Goal: Information Seeking & Learning: Learn about a topic

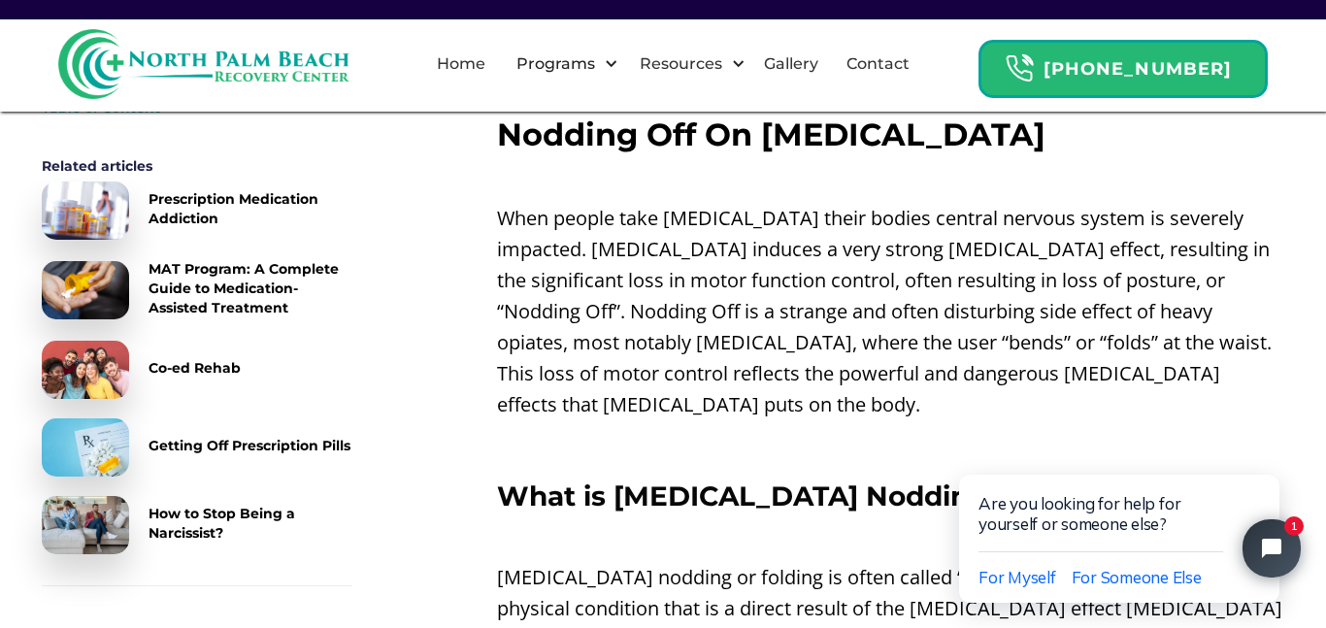
click at [556, 255] on p "When people take [MEDICAL_DATA] their bodies central nervous system is severely…" at bounding box center [890, 311] width 787 height 217
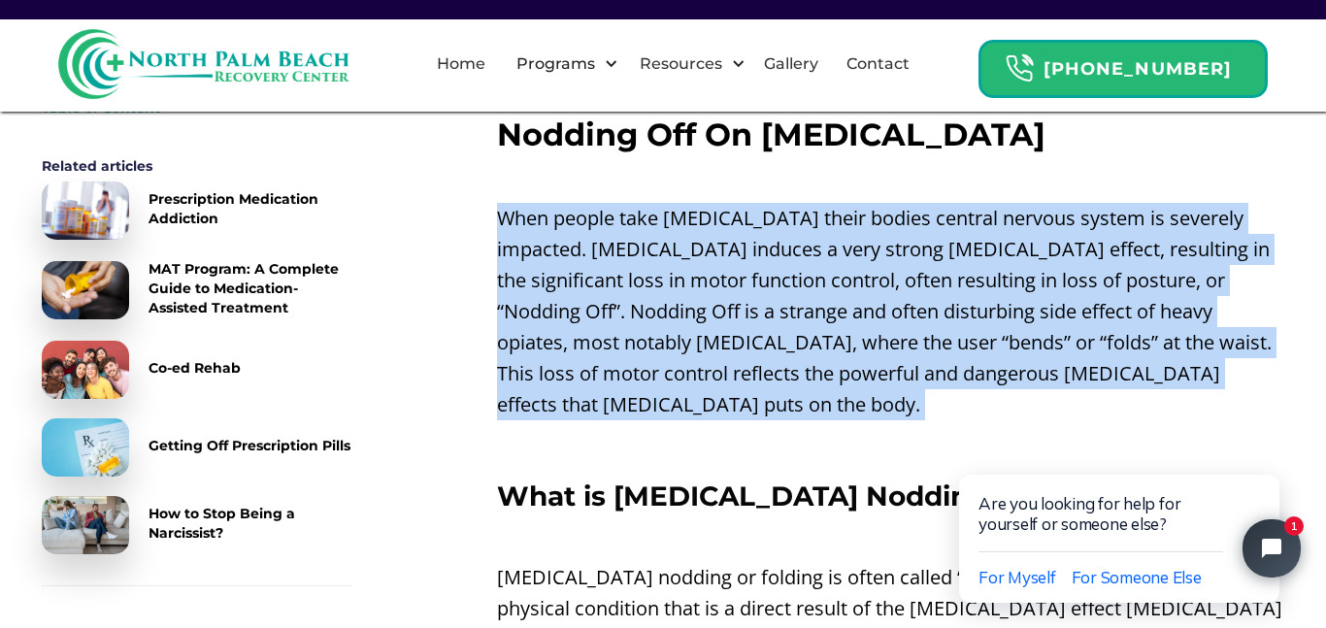
click at [556, 255] on p "When people take [MEDICAL_DATA] their bodies central nervous system is severely…" at bounding box center [890, 311] width 787 height 217
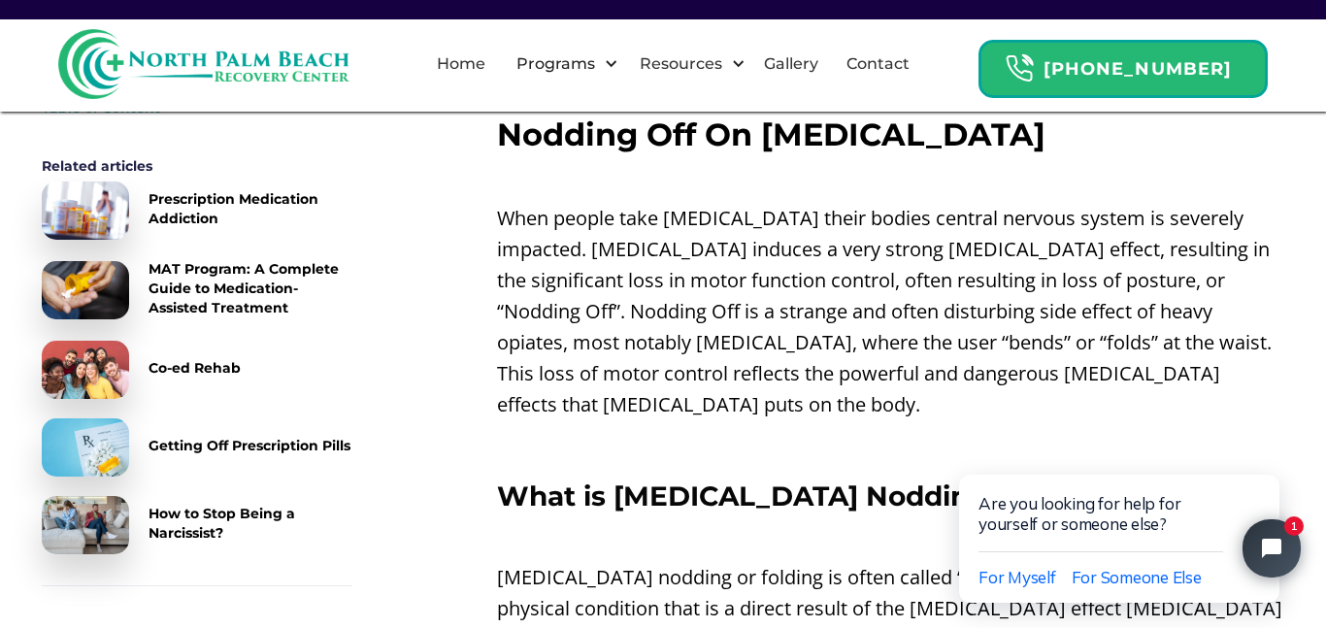
click at [556, 255] on p "When people take [MEDICAL_DATA] their bodies central nervous system is severely…" at bounding box center [890, 311] width 787 height 217
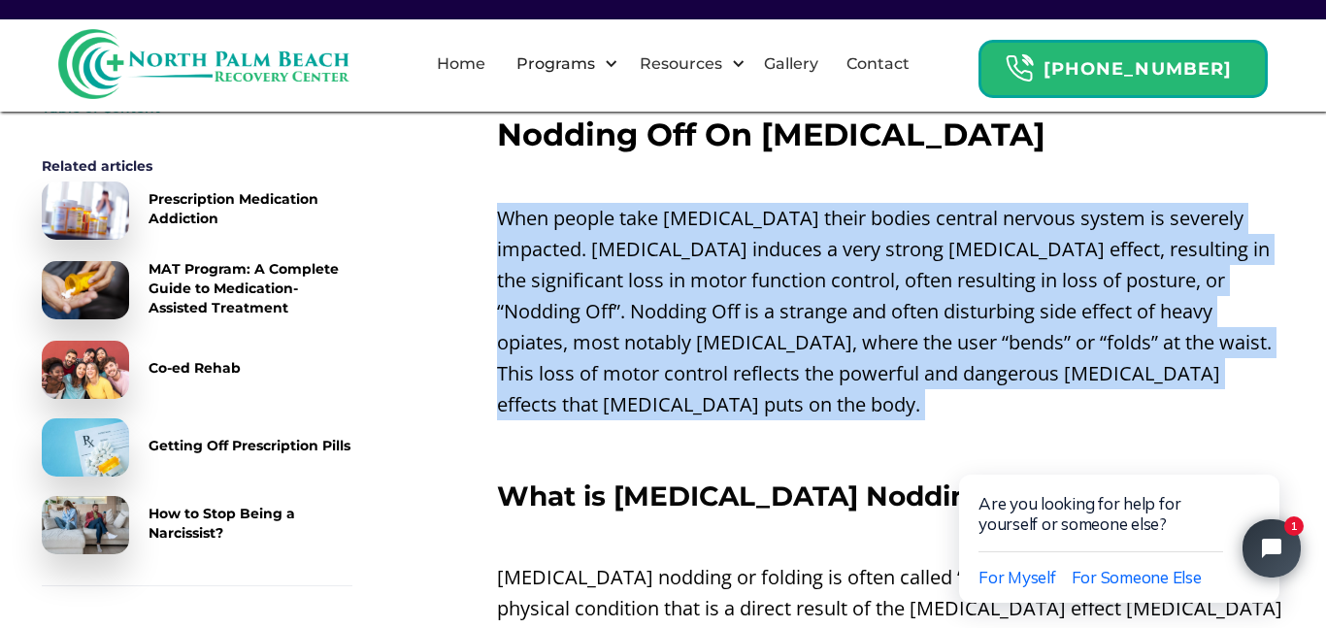
click at [556, 255] on p "When people take [MEDICAL_DATA] their bodies central nervous system is severely…" at bounding box center [890, 311] width 787 height 217
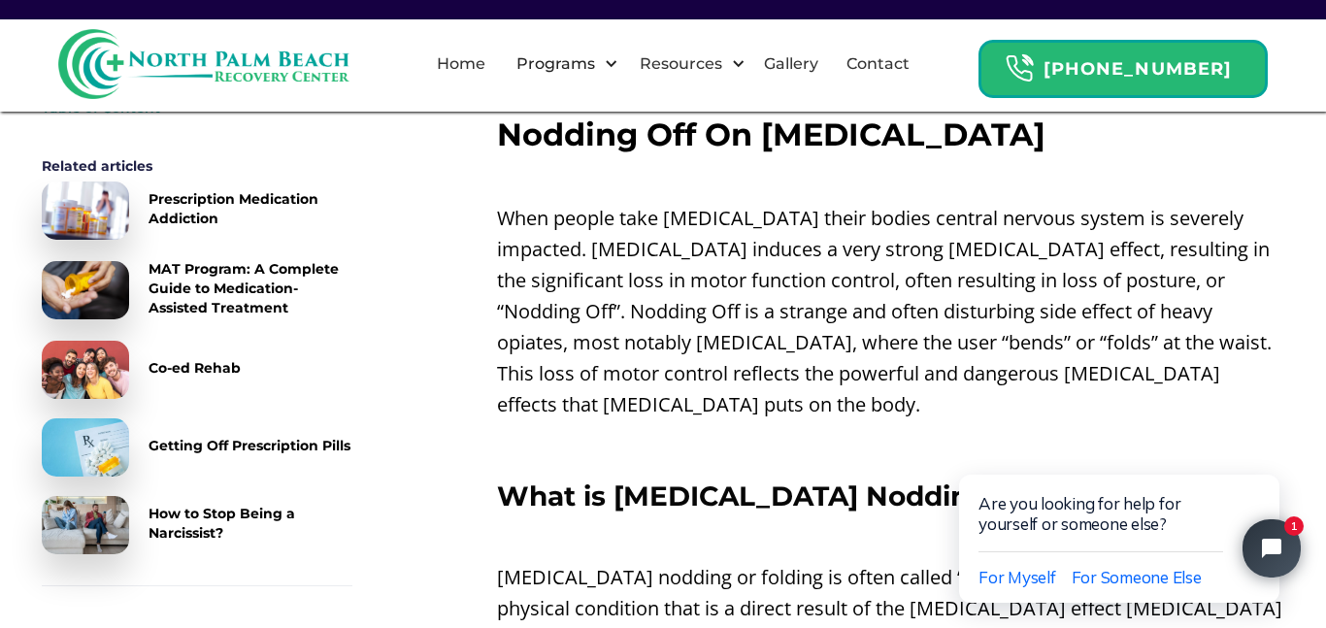
click at [884, 305] on p "When people take [MEDICAL_DATA] their bodies central nervous system is severely…" at bounding box center [890, 311] width 787 height 217
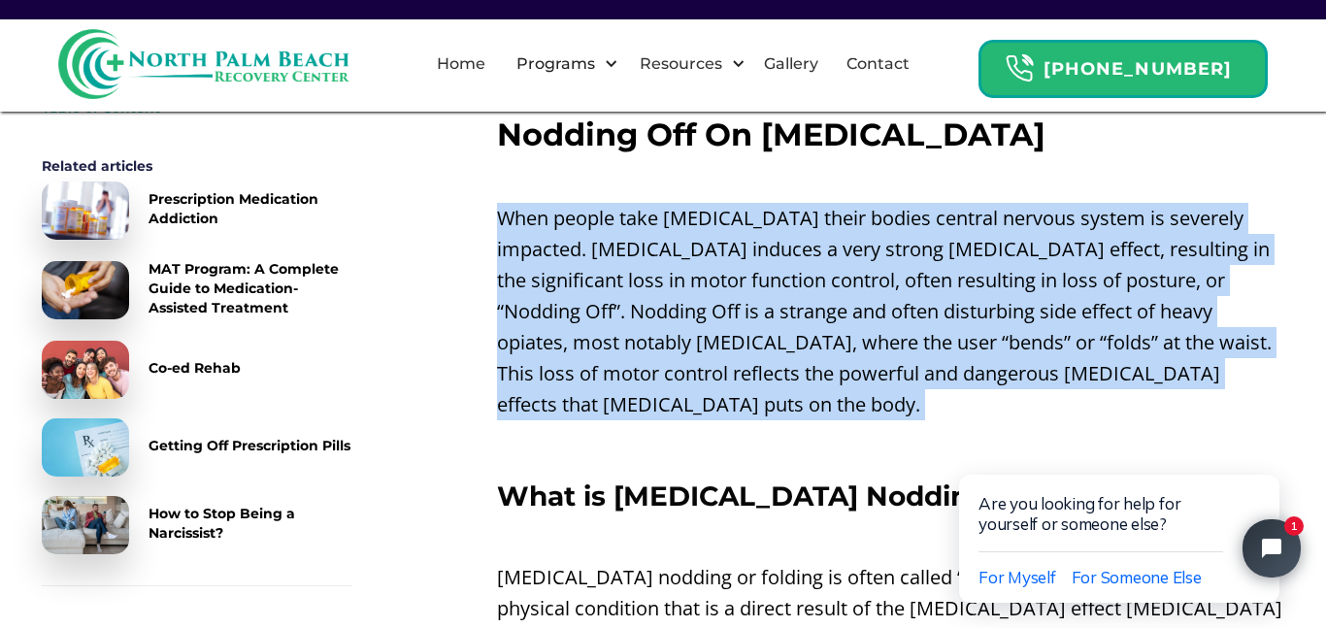
click at [884, 305] on p "When people take [MEDICAL_DATA] their bodies central nervous system is severely…" at bounding box center [890, 311] width 787 height 217
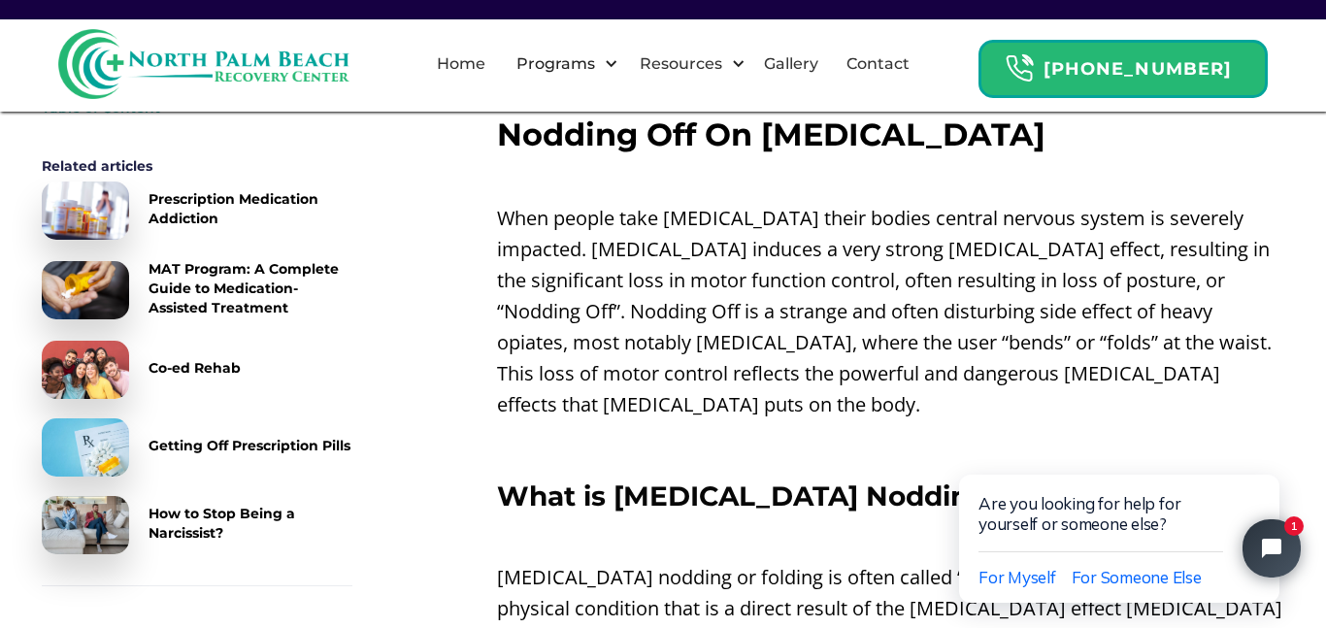
click at [964, 300] on p "When people take [MEDICAL_DATA] their bodies central nervous system is severely…" at bounding box center [890, 311] width 787 height 217
click at [918, 276] on p "When people take [MEDICAL_DATA] their bodies central nervous system is severely…" at bounding box center [890, 311] width 787 height 217
click at [929, 310] on p "When people take [MEDICAL_DATA] their bodies central nervous system is severely…" at bounding box center [890, 311] width 787 height 217
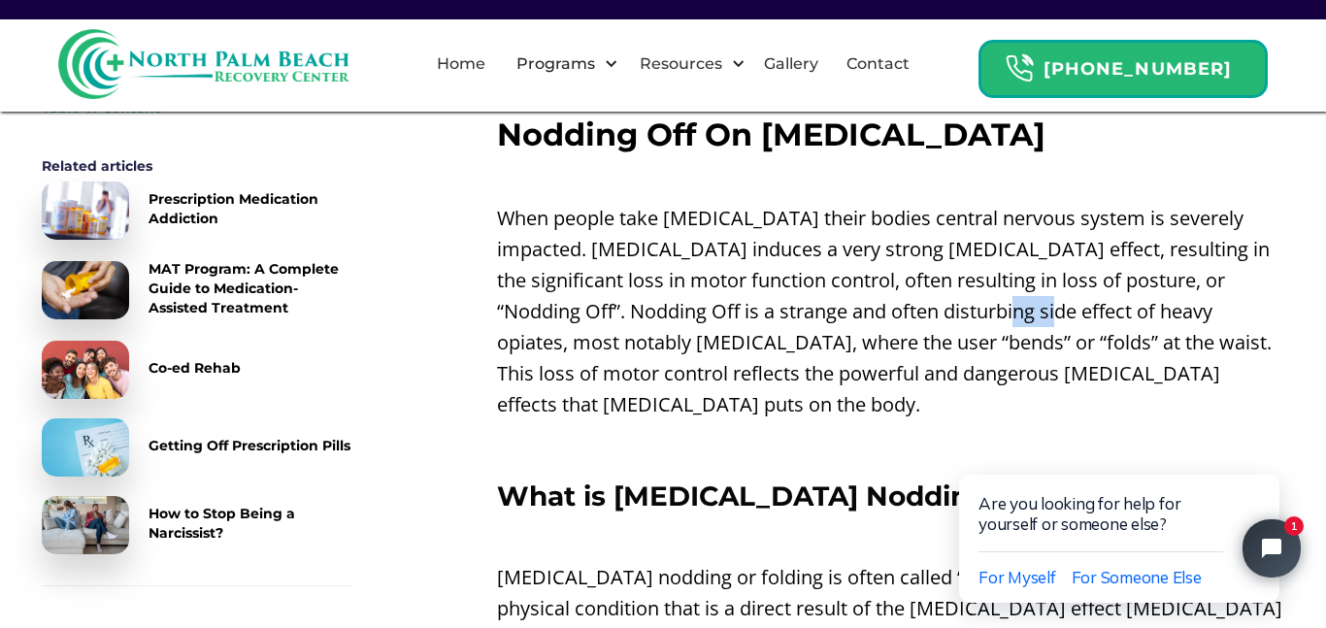
click at [929, 310] on p "When people take [MEDICAL_DATA] their bodies central nervous system is severely…" at bounding box center [890, 311] width 787 height 217
click at [920, 292] on p "When people take [MEDICAL_DATA] their bodies central nervous system is severely…" at bounding box center [890, 311] width 787 height 217
click at [920, 297] on p "When people take [MEDICAL_DATA] their bodies central nervous system is severely…" at bounding box center [890, 311] width 787 height 217
click at [919, 297] on p "When people take [MEDICAL_DATA] their bodies central nervous system is severely…" at bounding box center [890, 311] width 787 height 217
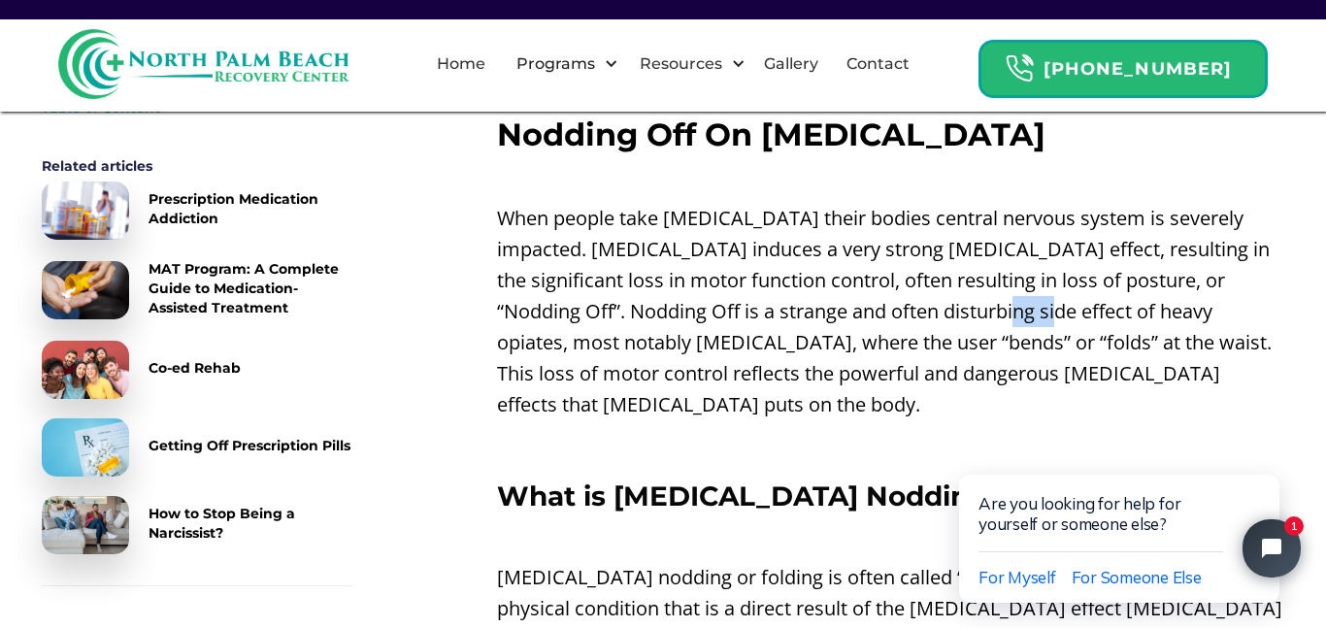
click at [919, 297] on p "When people take [MEDICAL_DATA] their bodies central nervous system is severely…" at bounding box center [890, 311] width 787 height 217
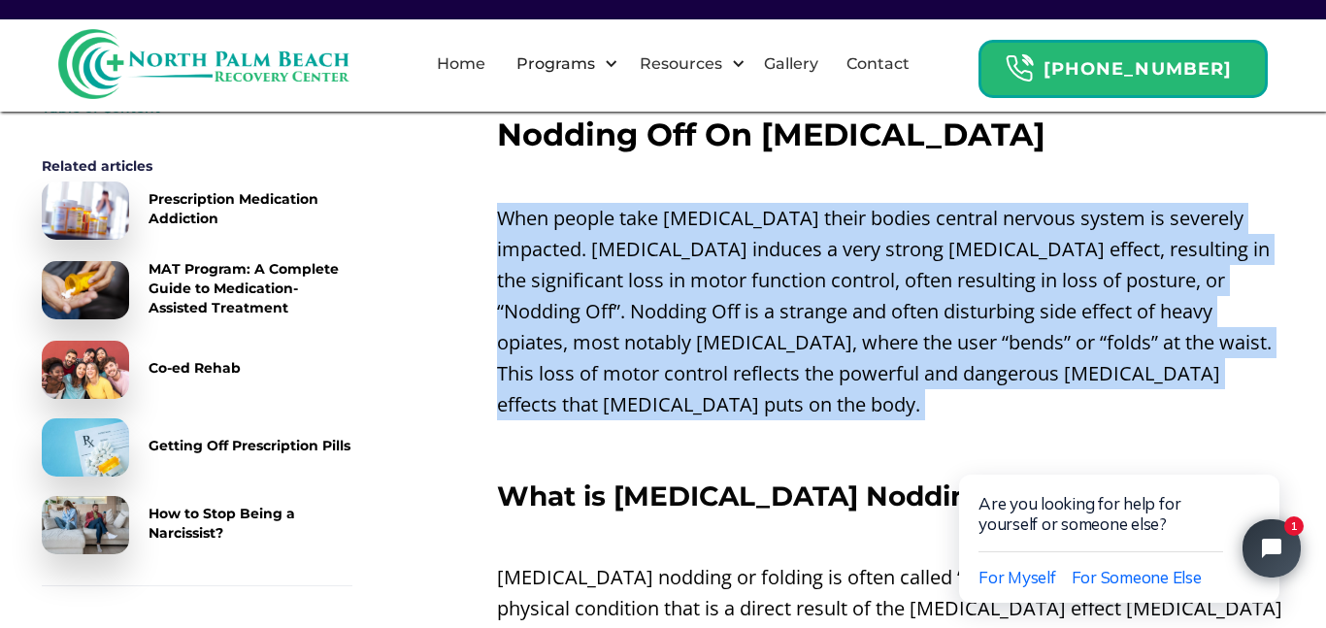
click at [919, 297] on p "When people take [MEDICAL_DATA] their bodies central nervous system is severely…" at bounding box center [890, 311] width 787 height 217
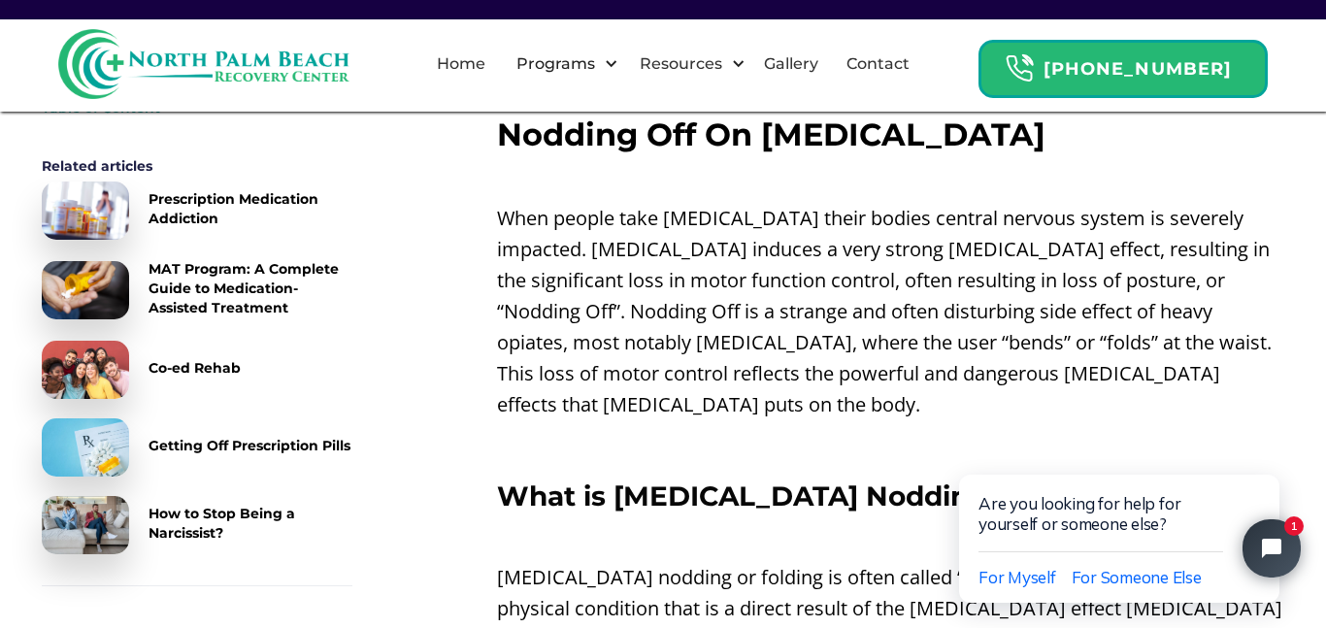
click at [920, 301] on p "When people take [MEDICAL_DATA] their bodies central nervous system is severely…" at bounding box center [890, 311] width 787 height 217
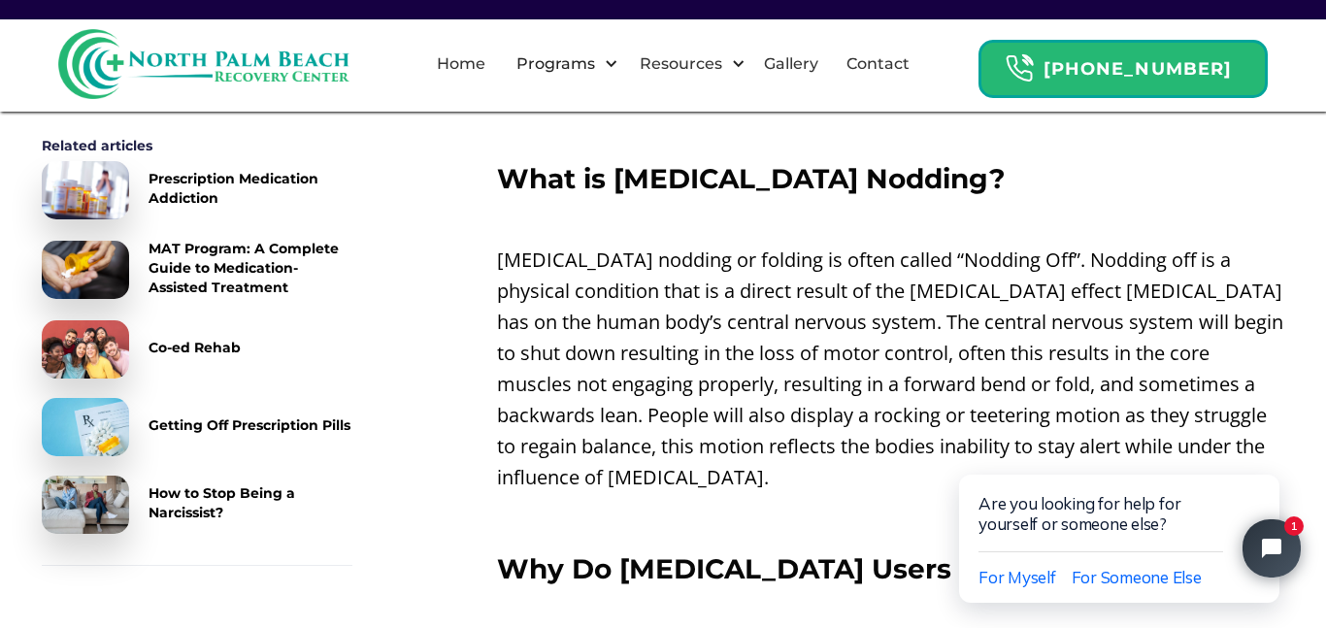
scroll to position [1015, 0]
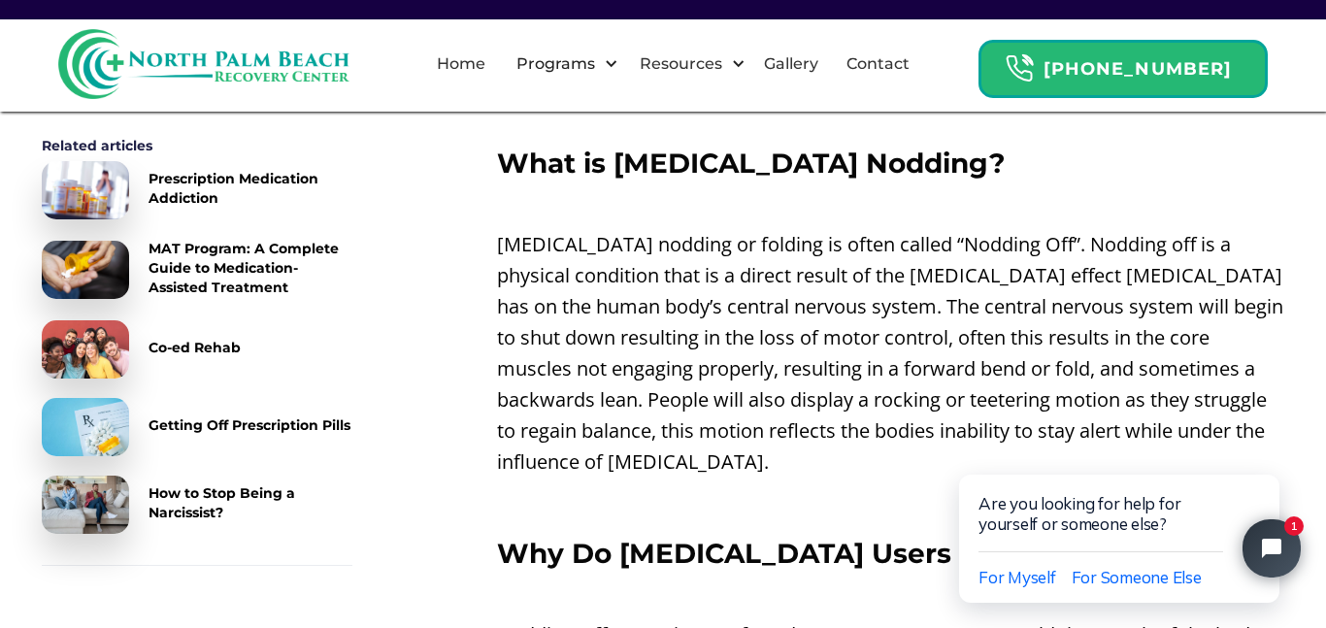
click at [920, 301] on p "[MEDICAL_DATA] nodding or folding is often called “Nodding Off”. Nodding off is…" at bounding box center [890, 353] width 787 height 249
click at [862, 333] on p "[MEDICAL_DATA] nodding or folding is often called “Nodding Off”. Nodding off is…" at bounding box center [890, 353] width 787 height 249
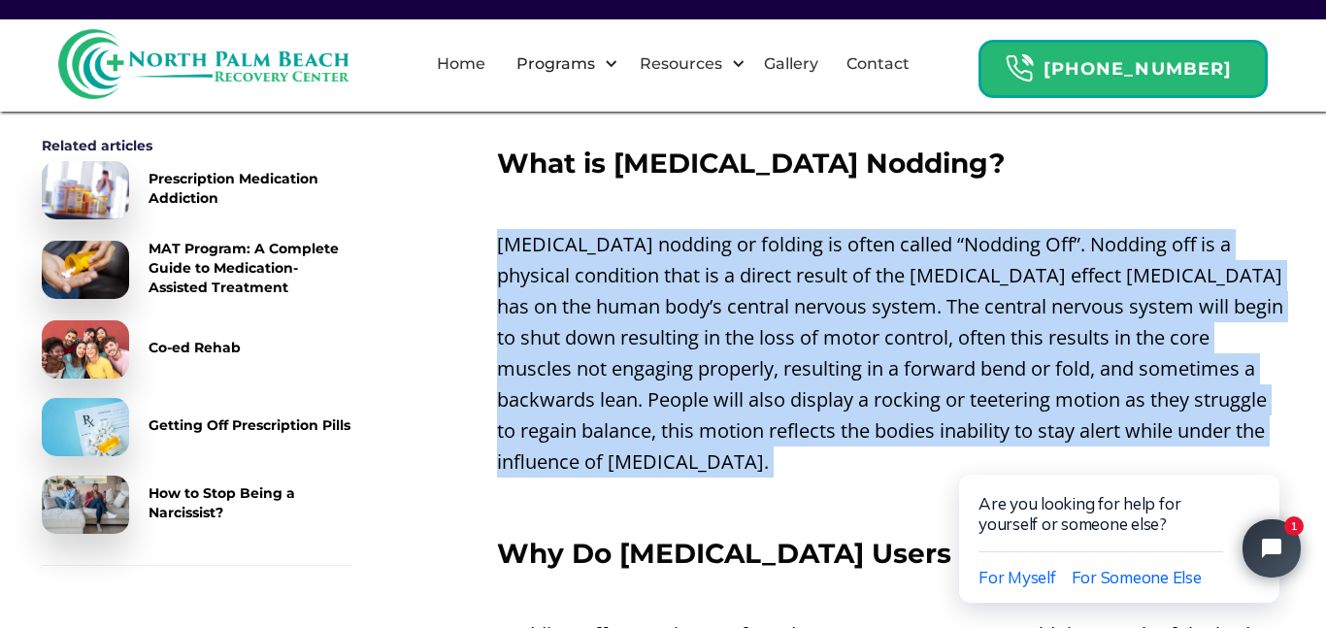
click at [862, 333] on p "[MEDICAL_DATA] nodding or folding is often called “Nodding Off”. Nodding off is…" at bounding box center [890, 353] width 787 height 249
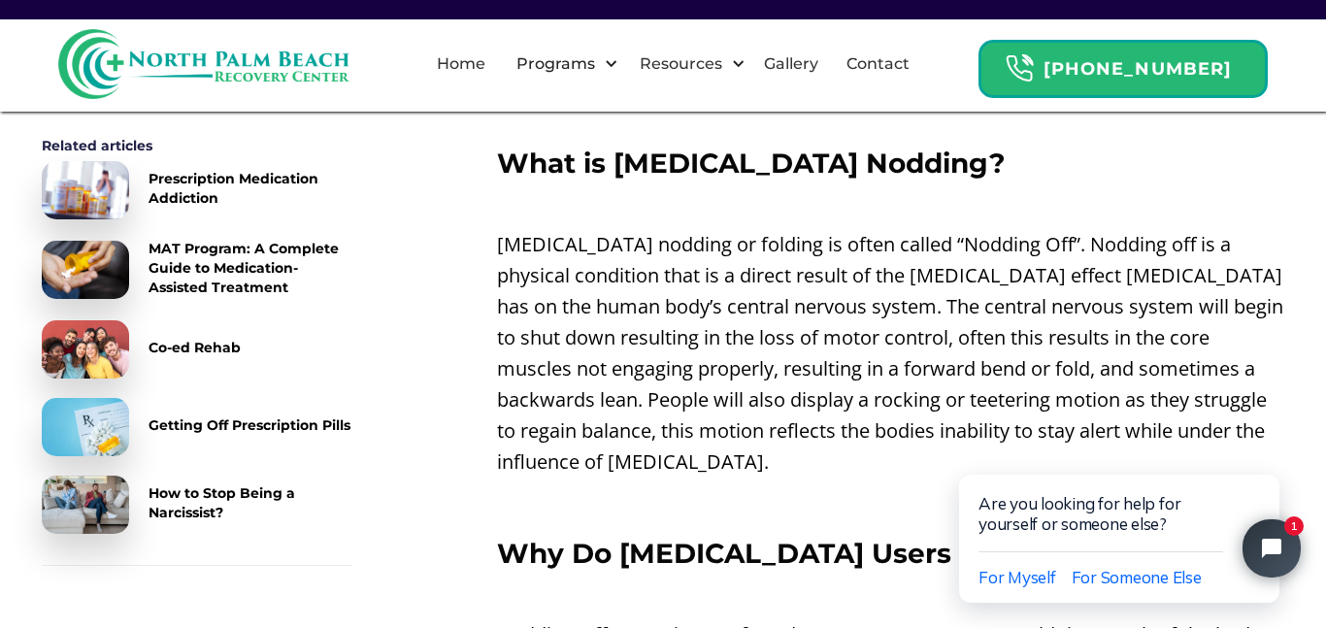
click at [862, 333] on p "[MEDICAL_DATA] nodding or folding is often called “Nodding Off”. Nodding off is…" at bounding box center [890, 353] width 787 height 249
click at [848, 317] on p "[MEDICAL_DATA] nodding or folding is often called “Nodding Off”. Nodding off is…" at bounding box center [890, 353] width 787 height 249
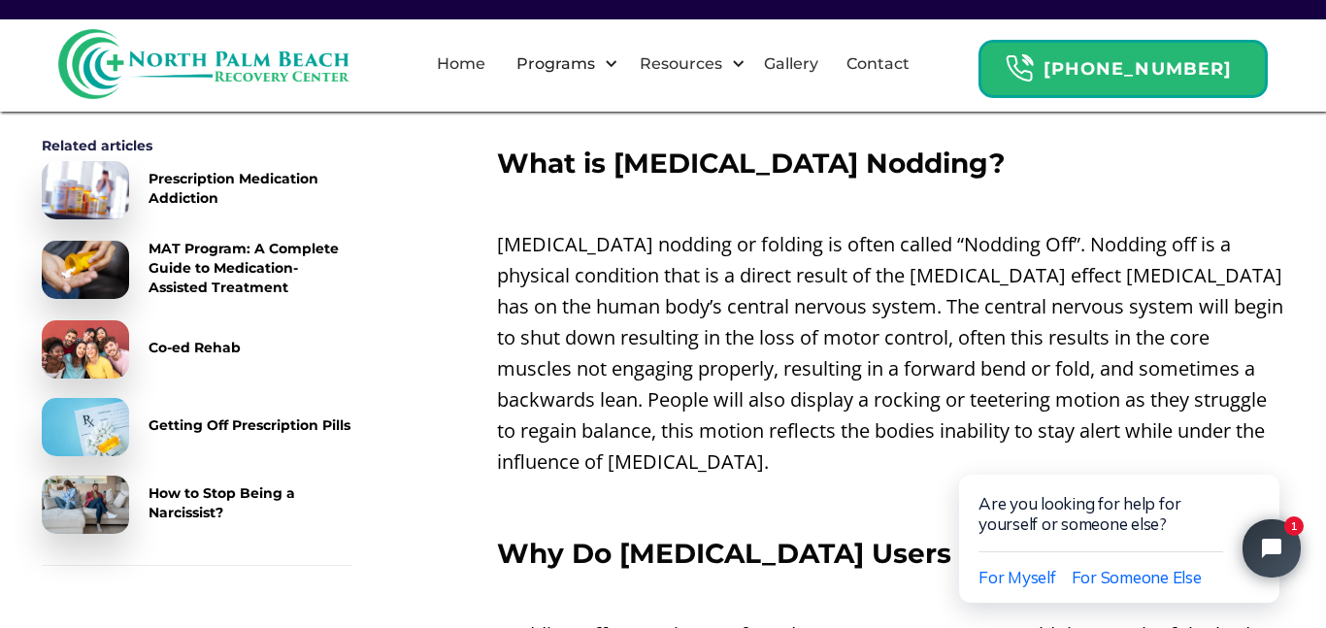
click at [848, 317] on p "[MEDICAL_DATA] nodding or folding is often called “Nodding Off”. Nodding off is…" at bounding box center [890, 353] width 787 height 249
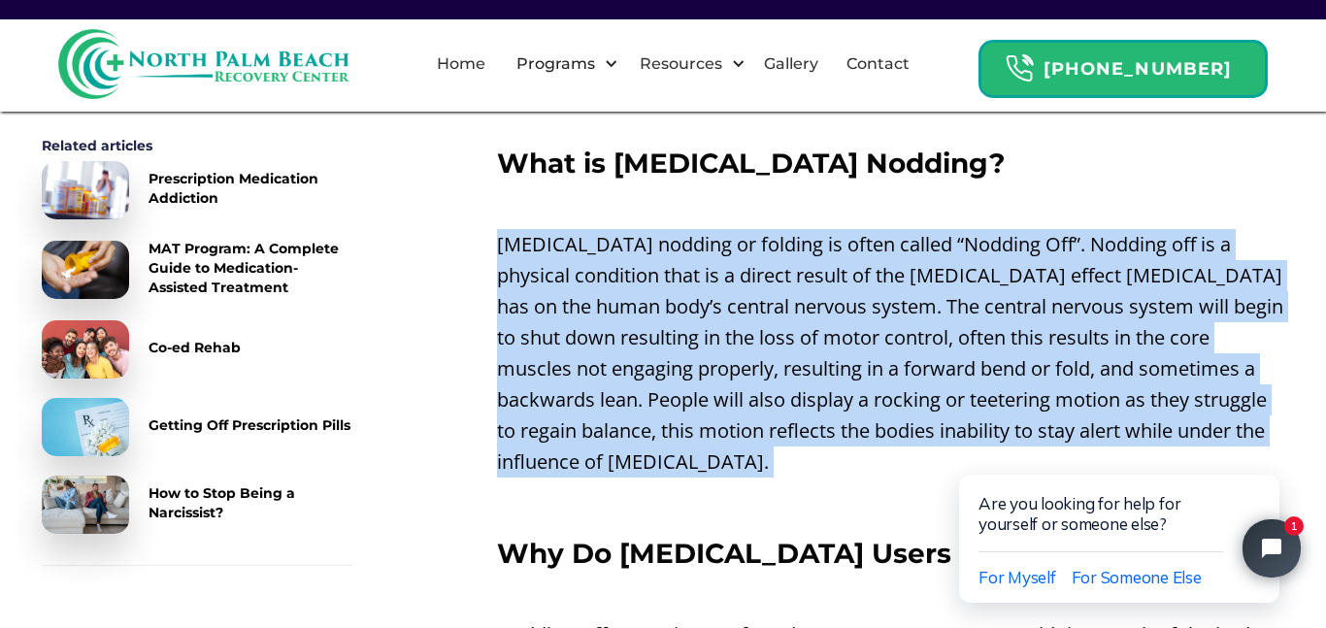
click at [848, 317] on p "[MEDICAL_DATA] nodding or folding is often called “Nodding Off”. Nodding off is…" at bounding box center [890, 353] width 787 height 249
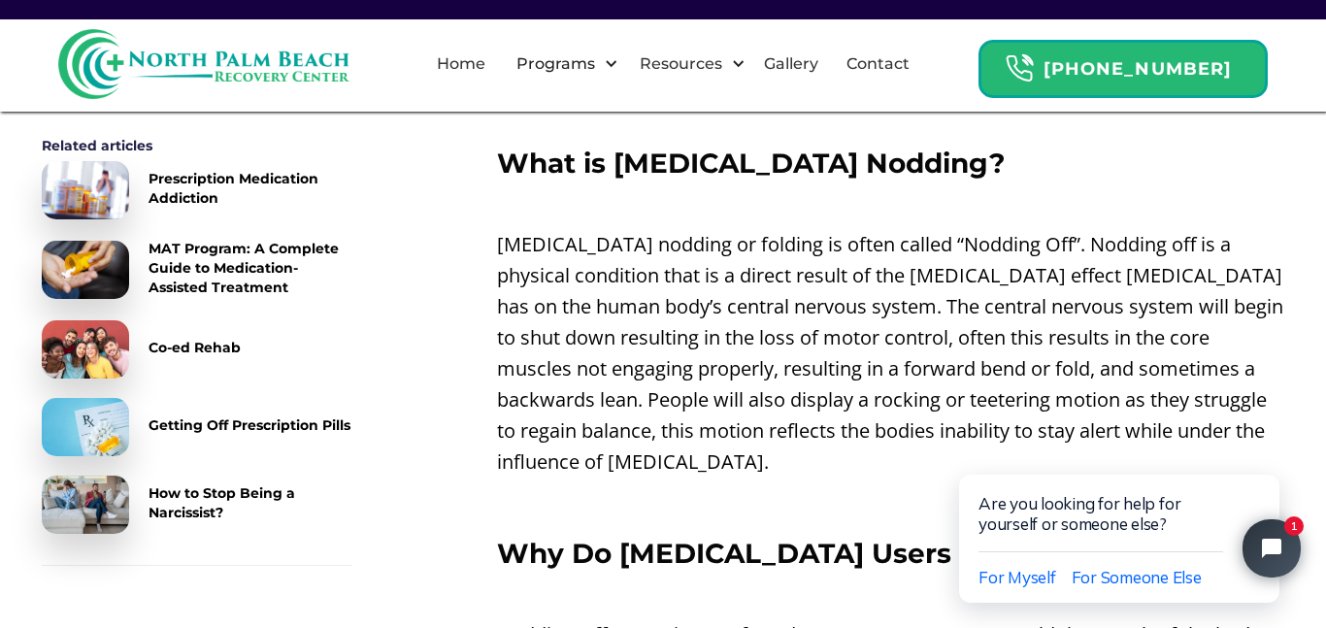
click at [848, 317] on p "[MEDICAL_DATA] nodding or folding is often called “Nodding Off”. Nodding off is…" at bounding box center [890, 353] width 787 height 249
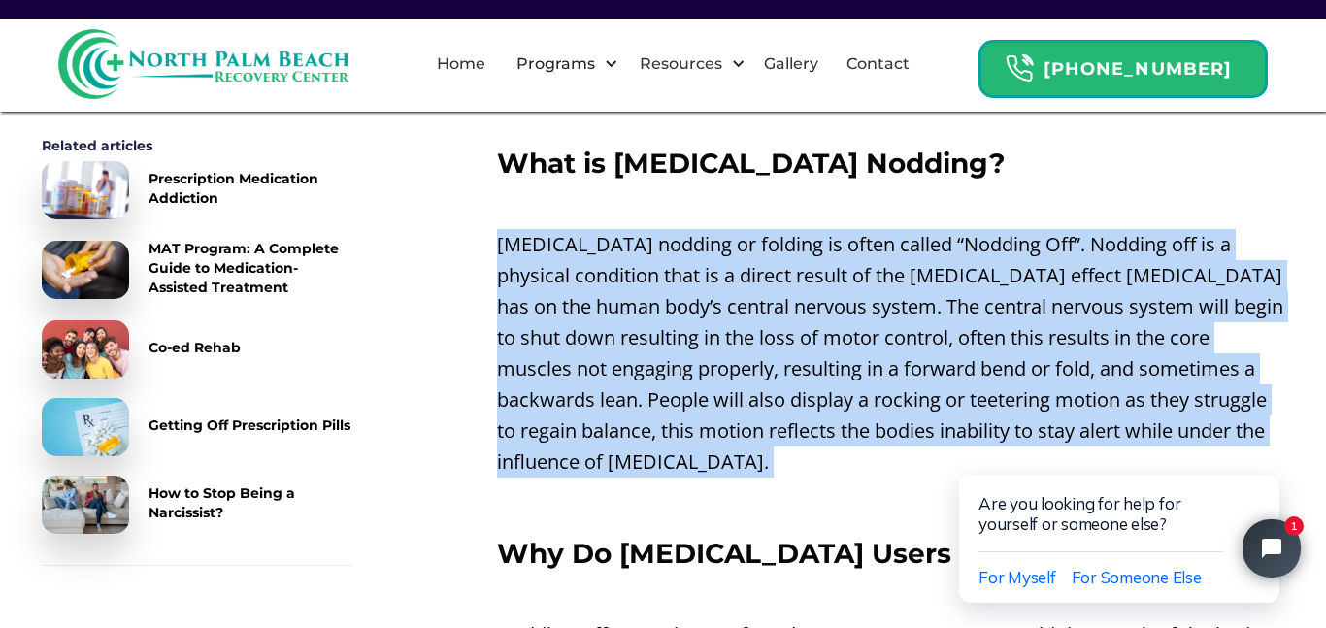
click at [848, 317] on p "[MEDICAL_DATA] nodding or folding is often called “Nodding Off”. Nodding off is…" at bounding box center [890, 353] width 787 height 249
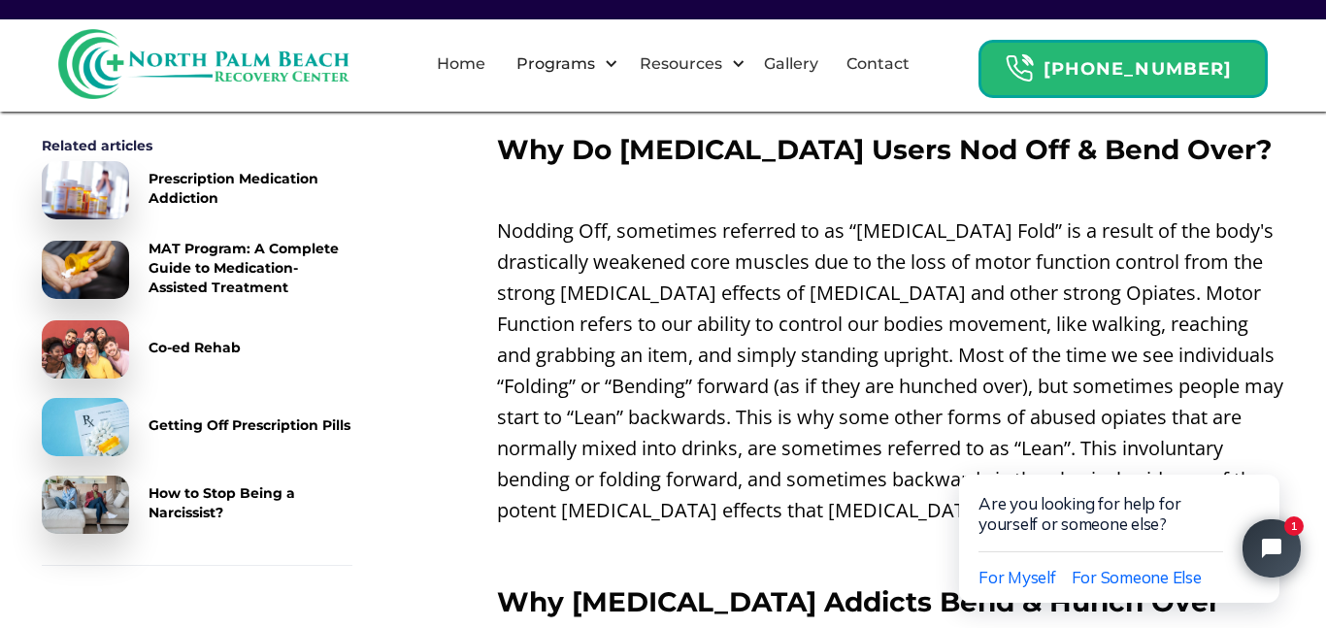
scroll to position [1428, 0]
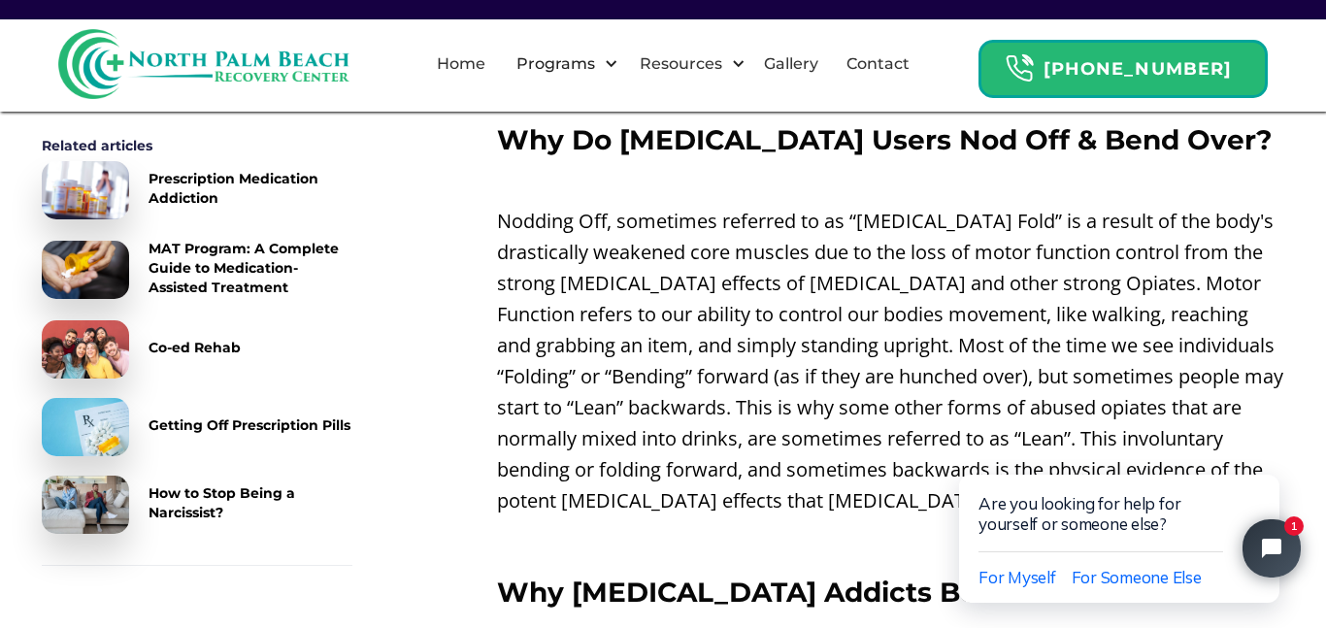
click at [848, 317] on p "Nodding Off, sometimes referred to as “[MEDICAL_DATA] Fold” is a result of the …" at bounding box center [890, 361] width 787 height 311
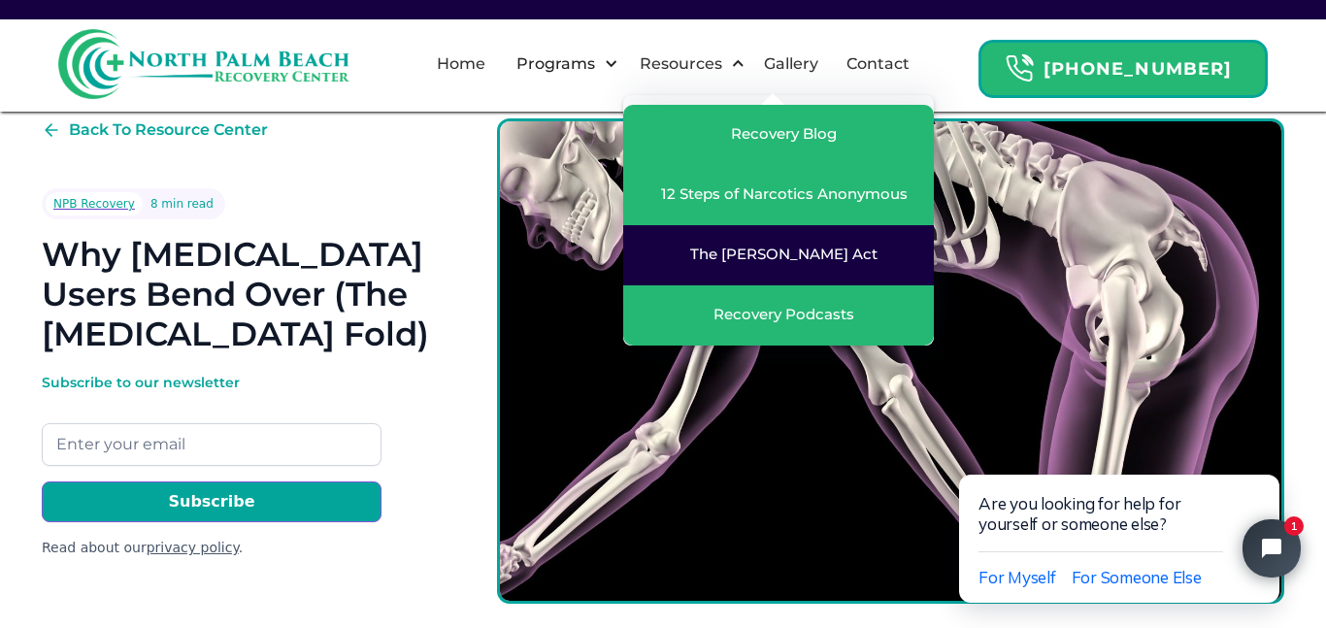
scroll to position [47, 0]
